Goal: Use online tool/utility: Utilize a website feature to perform a specific function

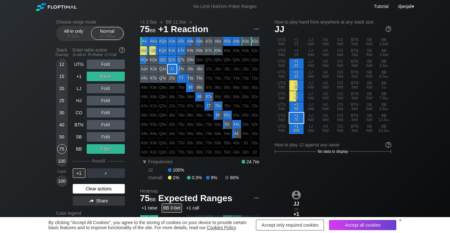
click at [105, 192] on div "Clear actions" at bounding box center [99, 189] width 52 height 10
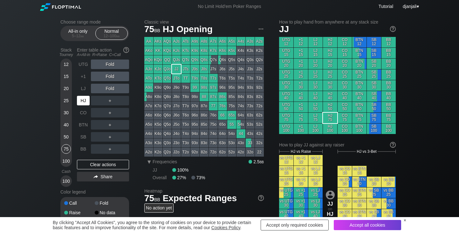
click at [85, 101] on div "HJ" at bounding box center [83, 101] width 13 height 10
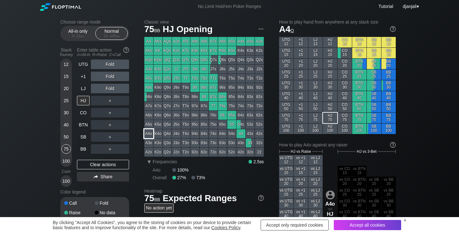
click at [147, 136] on div "A4o" at bounding box center [148, 133] width 9 height 9
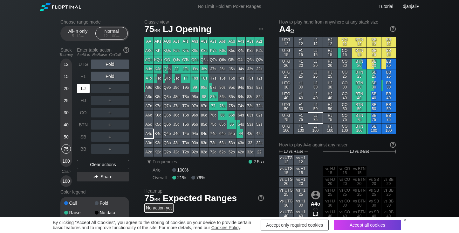
click at [83, 89] on div "LJ" at bounding box center [83, 89] width 13 height 10
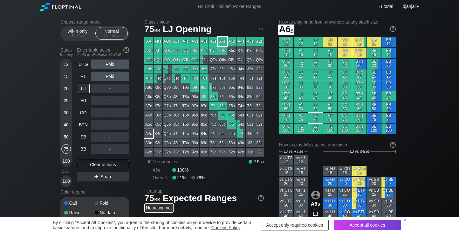
click at [226, 41] on div "A6s" at bounding box center [222, 41] width 9 height 9
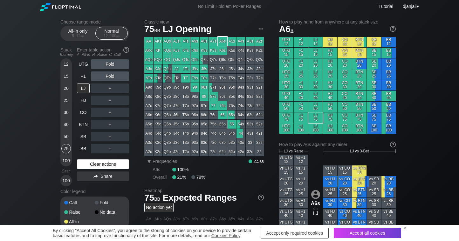
click at [93, 163] on div "Clear actions" at bounding box center [103, 165] width 52 height 10
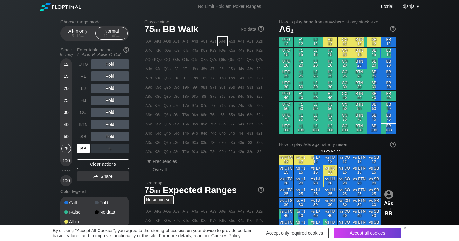
click at [83, 147] on div "BB" at bounding box center [83, 149] width 13 height 10
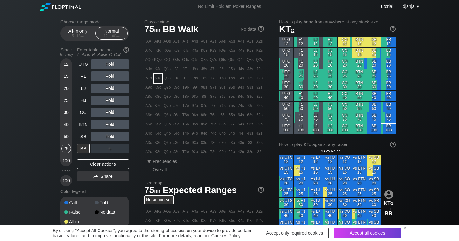
click at [155, 80] on div "KTo" at bounding box center [158, 78] width 9 height 9
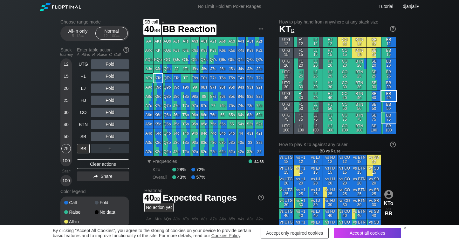
click at [388, 95] on div "BB 40" at bounding box center [388, 96] width 14 height 10
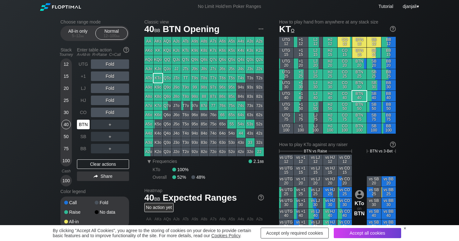
click at [83, 124] on div "BTN" at bounding box center [83, 125] width 13 height 10
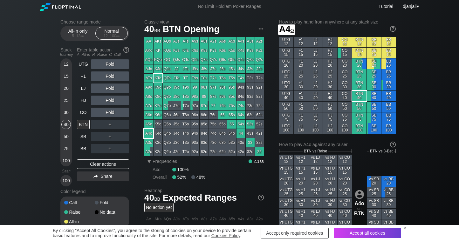
click at [148, 133] on div "A4o" at bounding box center [148, 133] width 9 height 9
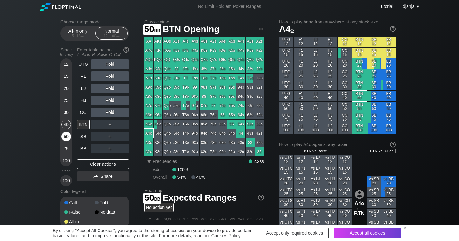
click at [66, 140] on div "50" at bounding box center [66, 137] width 10 height 10
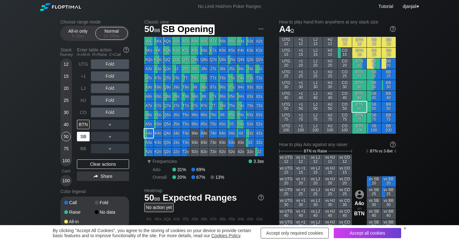
click at [83, 135] on div "SB" at bounding box center [83, 137] width 13 height 10
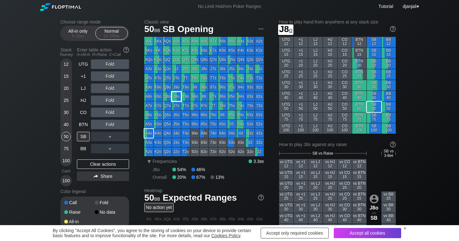
click at [174, 96] on div "J8o" at bounding box center [176, 96] width 9 height 9
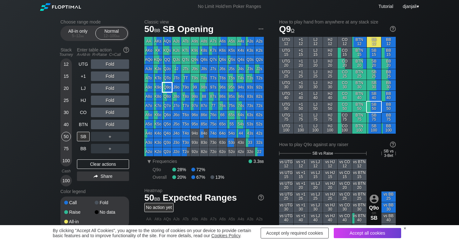
click at [169, 89] on div "Q9o" at bounding box center [167, 87] width 9 height 9
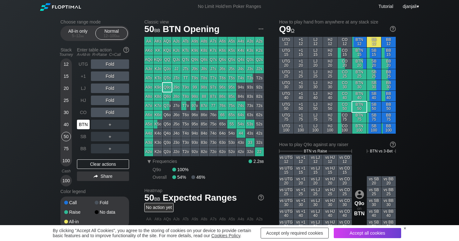
click at [86, 125] on div "BTN" at bounding box center [83, 125] width 13 height 10
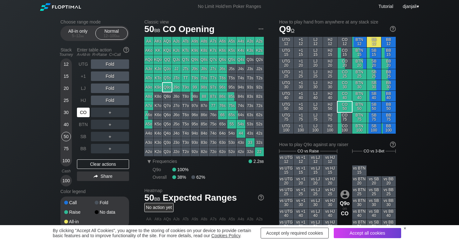
click at [81, 115] on div "CO" at bounding box center [83, 113] width 13 height 10
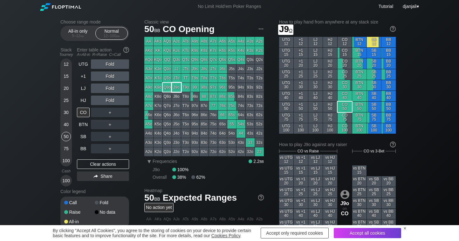
click at [180, 89] on div "J9o" at bounding box center [176, 87] width 9 height 9
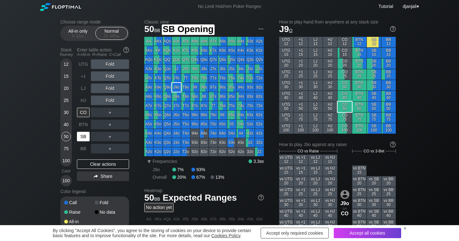
click at [83, 135] on div "SB" at bounding box center [83, 137] width 13 height 10
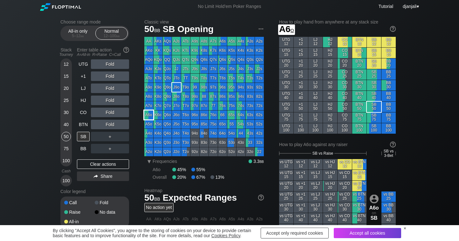
click at [149, 115] on div "A6o" at bounding box center [148, 115] width 9 height 9
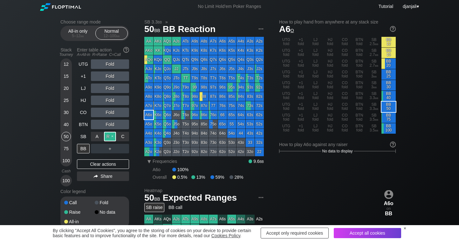
click at [110, 139] on div "R ✕" at bounding box center [110, 137] width 12 height 10
click at [79, 151] on div "BB" at bounding box center [83, 149] width 13 height 10
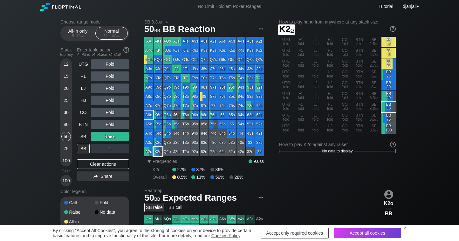
click at [158, 148] on div "K2o" at bounding box center [158, 151] width 9 height 9
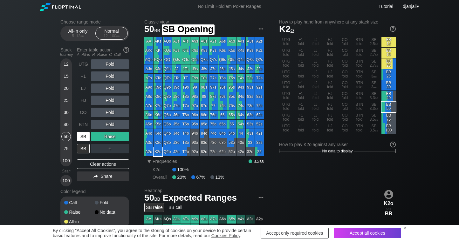
click at [85, 137] on div "SB" at bounding box center [83, 137] width 13 height 10
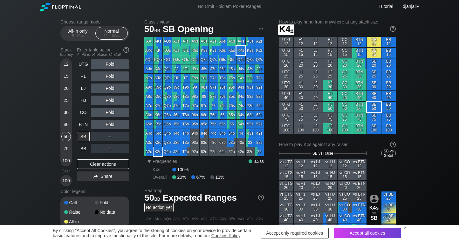
click at [238, 51] on div "K4s" at bounding box center [240, 50] width 9 height 9
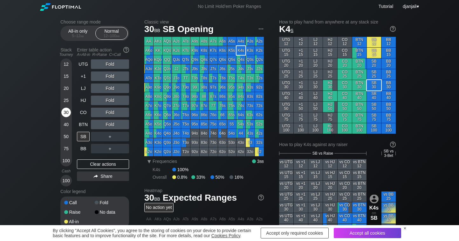
click at [67, 110] on div "30" at bounding box center [66, 113] width 10 height 10
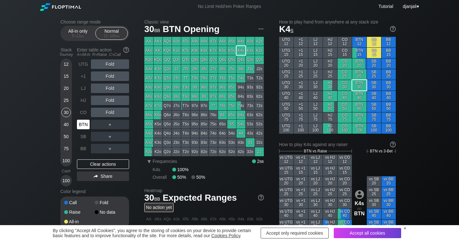
click at [84, 124] on div "BTN" at bounding box center [83, 125] width 13 height 10
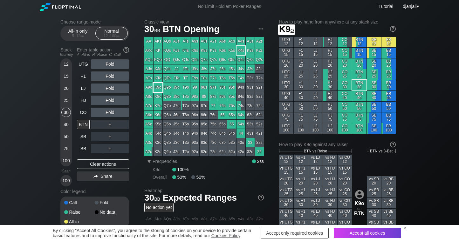
click at [159, 88] on div "K9o" at bounding box center [158, 87] width 9 height 9
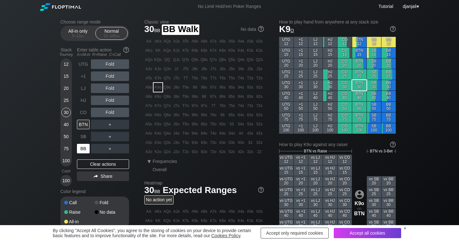
click at [80, 148] on div "BB" at bounding box center [83, 149] width 13 height 10
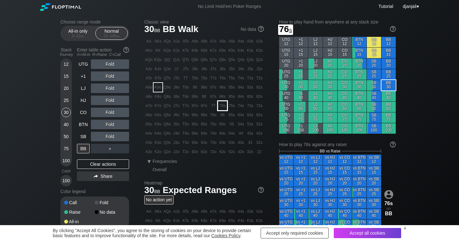
click at [223, 106] on div "76s" at bounding box center [222, 105] width 9 height 9
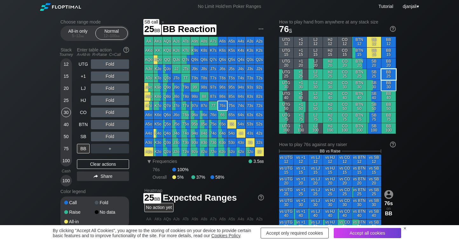
click at [390, 72] on div "BB 25" at bounding box center [388, 74] width 14 height 10
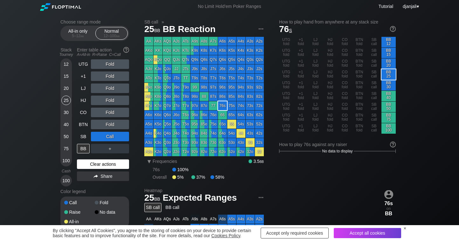
click at [115, 160] on div "Clear actions" at bounding box center [103, 165] width 52 height 10
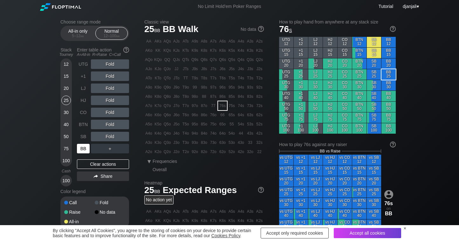
click at [88, 148] on div "BB" at bounding box center [83, 149] width 13 height 10
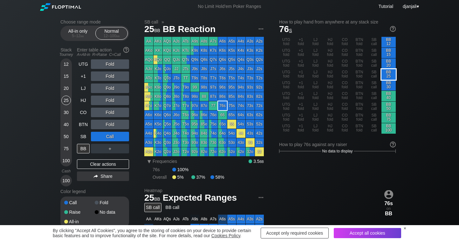
click at [391, 75] on div "BB 25" at bounding box center [388, 74] width 14 height 10
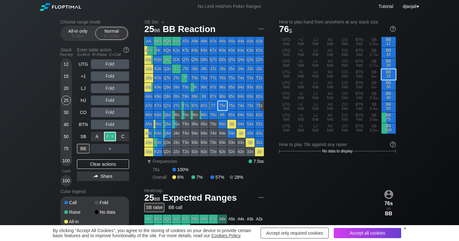
click at [110, 135] on div "R ✕" at bounding box center [110, 137] width 12 height 10
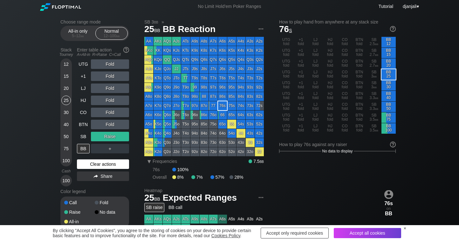
click at [111, 165] on div "Clear actions" at bounding box center [103, 165] width 52 height 10
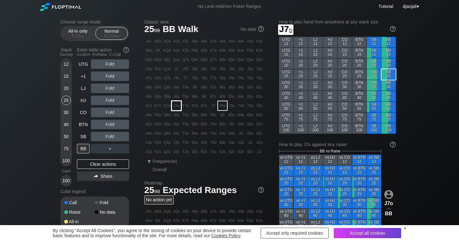
click at [179, 104] on div "J7o" at bounding box center [176, 105] width 9 height 9
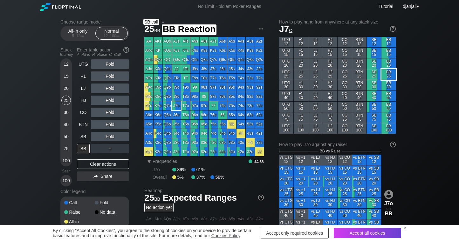
click at [386, 75] on div "BB 25" at bounding box center [388, 74] width 14 height 10
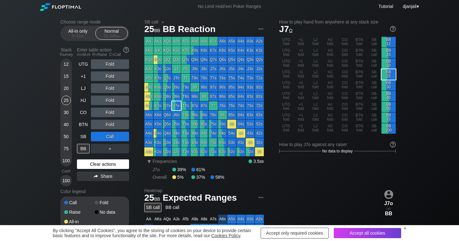
click at [106, 165] on div "Clear actions" at bounding box center [103, 165] width 52 height 10
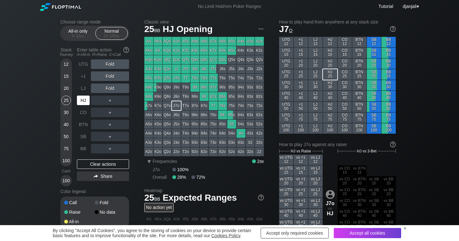
click at [83, 101] on div "HJ" at bounding box center [83, 101] width 13 height 10
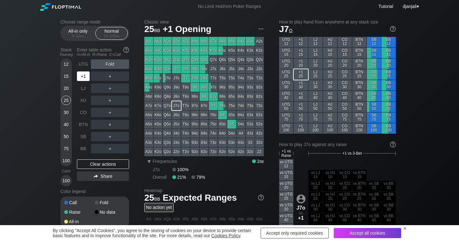
click at [80, 77] on div "+1" at bounding box center [83, 77] width 13 height 10
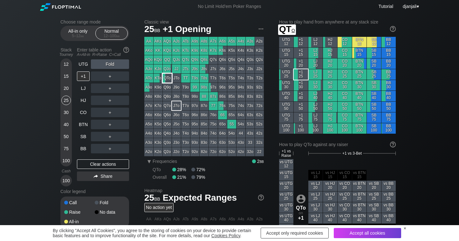
click at [170, 79] on div "QTo" at bounding box center [167, 78] width 9 height 9
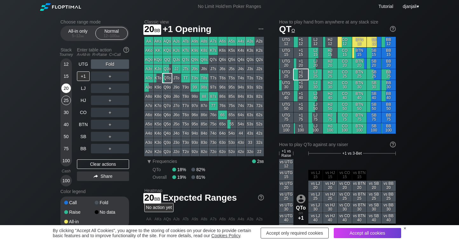
click at [69, 89] on div "20" at bounding box center [66, 89] width 10 height 10
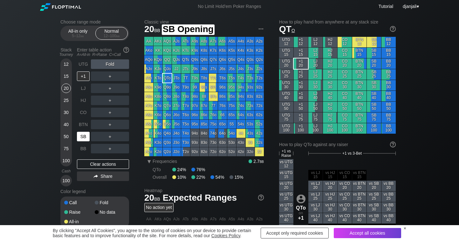
click at [87, 135] on div "SB" at bounding box center [83, 137] width 13 height 10
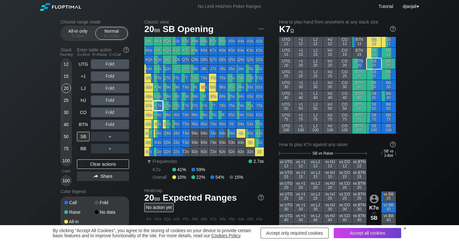
click at [161, 106] on div "K7o" at bounding box center [158, 105] width 9 height 9
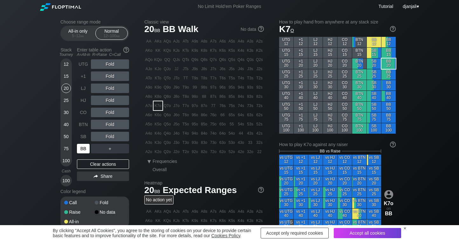
click at [84, 147] on div "BB" at bounding box center [83, 149] width 13 height 10
click at [159, 107] on div "K7o" at bounding box center [158, 105] width 9 height 9
click at [65, 75] on div "15" at bounding box center [66, 77] width 10 height 10
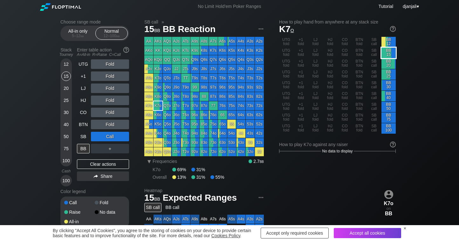
click at [387, 53] on div "BB 15" at bounding box center [388, 53] width 14 height 10
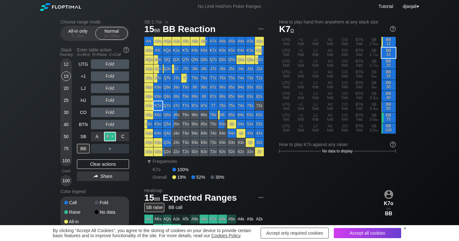
click at [108, 138] on div "R ✕" at bounding box center [110, 137] width 12 height 10
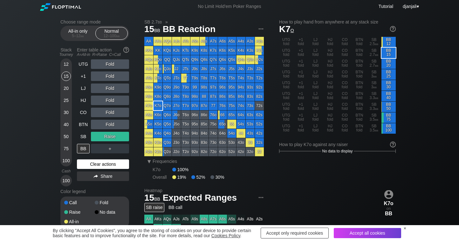
click at [108, 169] on div "Clear actions" at bounding box center [103, 165] width 52 height 10
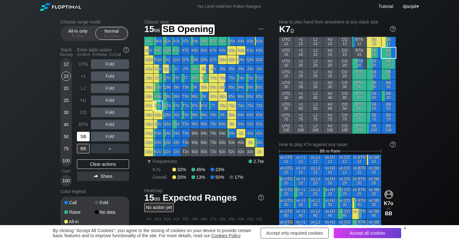
click at [86, 137] on div "SB" at bounding box center [83, 137] width 13 height 10
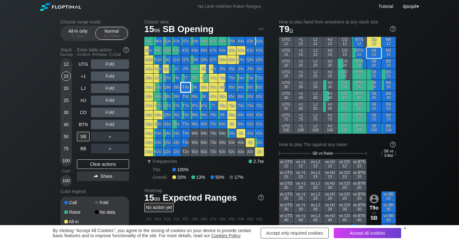
click at [185, 89] on div "T9o" at bounding box center [185, 87] width 9 height 9
